Goal: Task Accomplishment & Management: Use online tool/utility

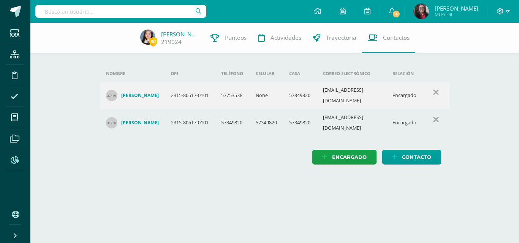
click at [17, 160] on icon at bounding box center [15, 160] width 8 height 8
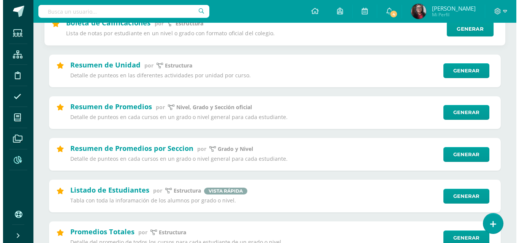
scroll to position [114, 0]
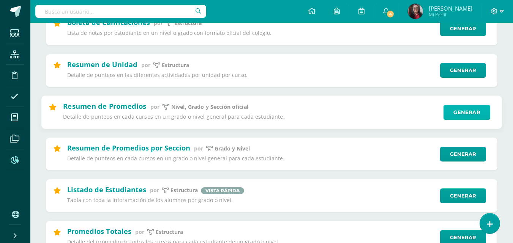
click at [468, 111] on link "Generar" at bounding box center [467, 112] width 47 height 15
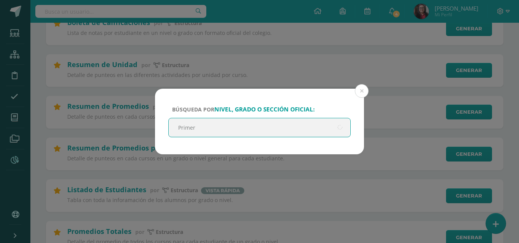
type input "Primero"
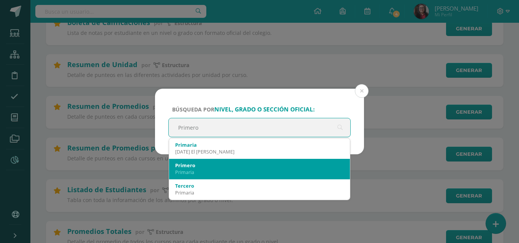
click at [220, 163] on div "Primero" at bounding box center [259, 165] width 169 height 7
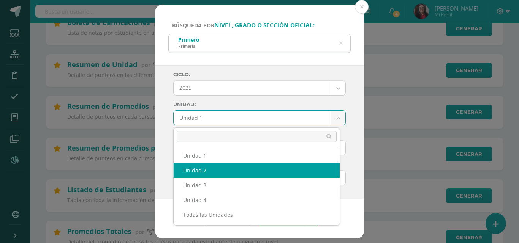
select select "Unidad 2"
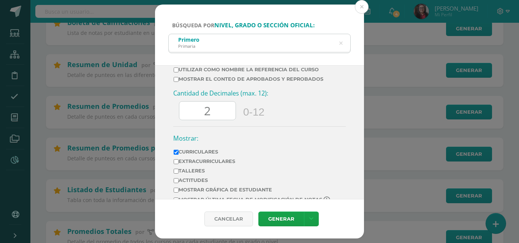
scroll to position [403, 0]
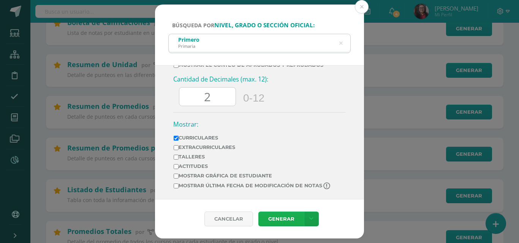
click at [287, 220] on link "Generar" at bounding box center [281, 219] width 46 height 15
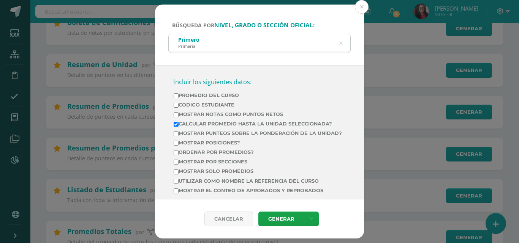
scroll to position [289, 0]
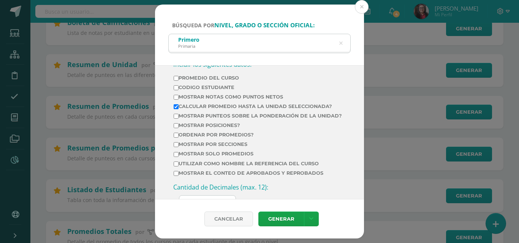
click at [178, 147] on input "Mostrar por secciones" at bounding box center [176, 144] width 5 height 5
checkbox input "true"
click at [284, 216] on link "Generar" at bounding box center [281, 219] width 46 height 15
